Goal: Transaction & Acquisition: Purchase product/service

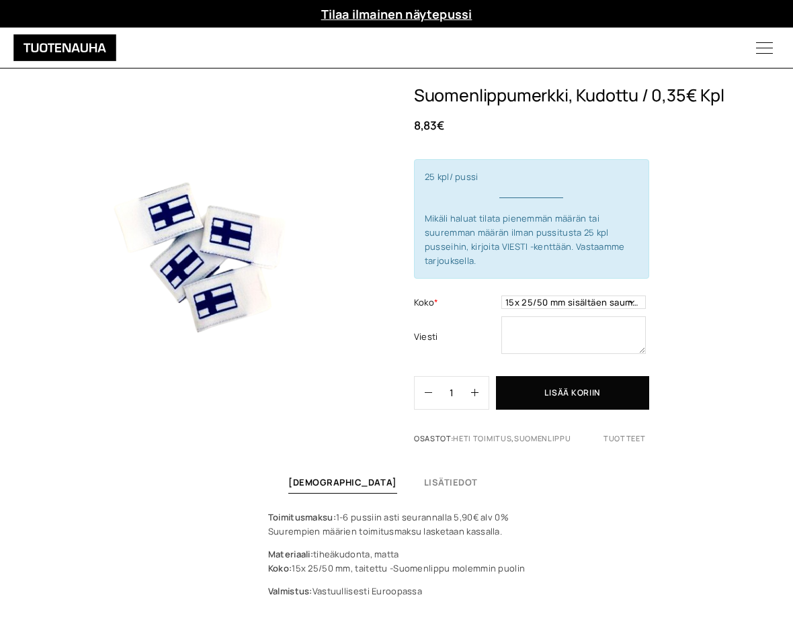
click at [0, 0] on link "Etiketit" at bounding box center [0, 0] width 0 height 0
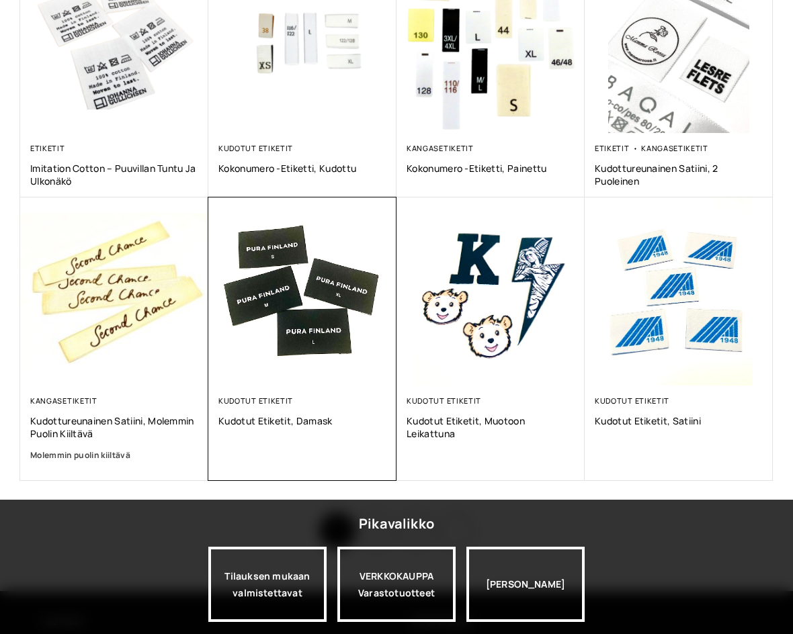
scroll to position [739, 0]
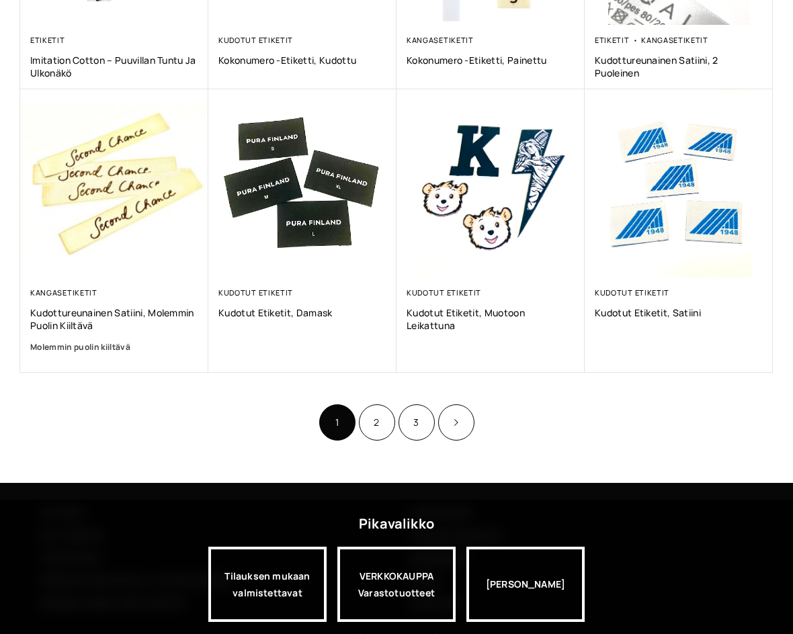
click at [368, 441] on link "2" at bounding box center [377, 423] width 36 height 36
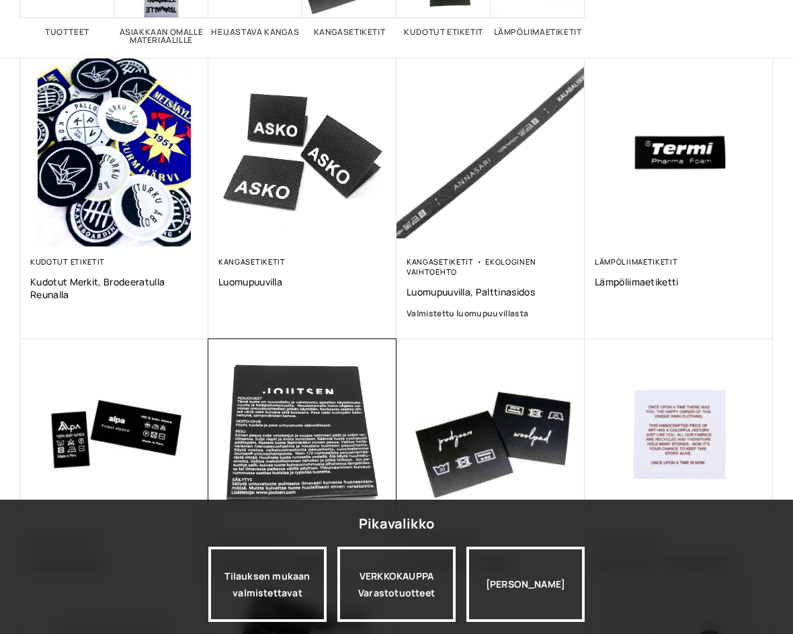
scroll to position [269, 0]
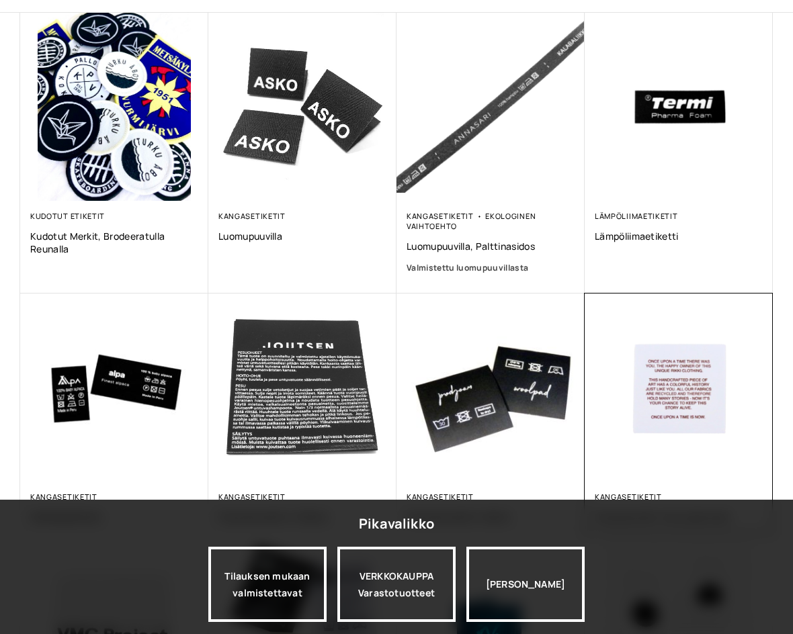
click at [0, 0] on img at bounding box center [0, 0] width 0 height 0
